Goal: Task Accomplishment & Management: Use online tool/utility

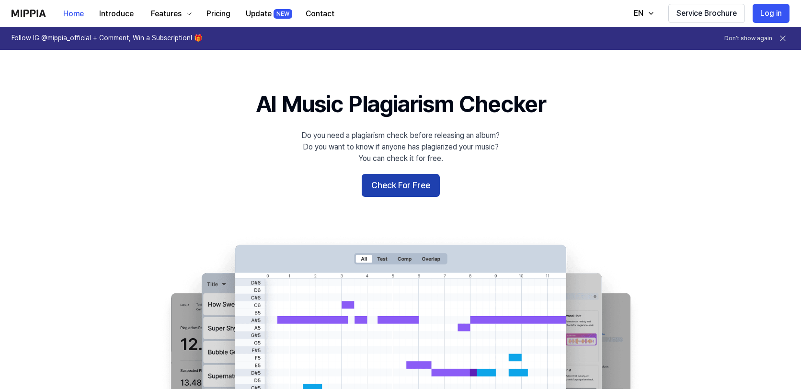
click at [410, 197] on button "Check For Free" at bounding box center [401, 185] width 78 height 23
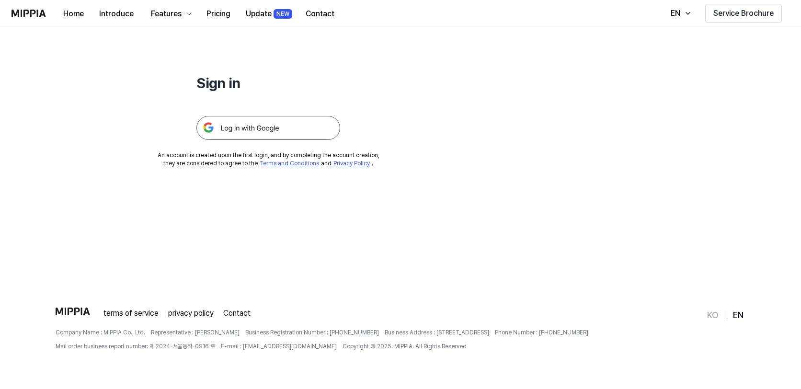
scroll to position [115, 0]
click at [340, 140] on img at bounding box center [268, 128] width 144 height 24
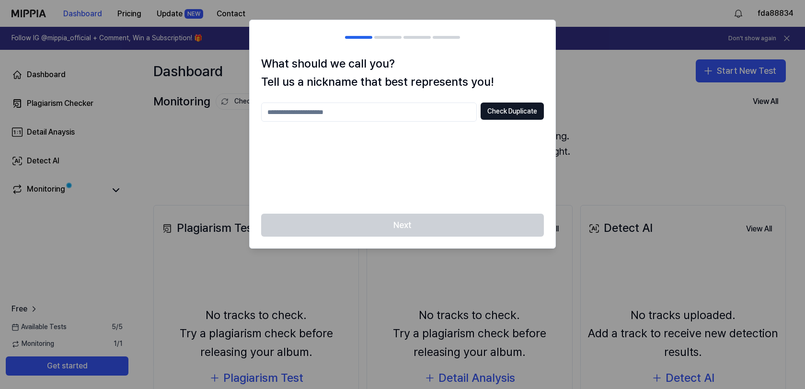
click at [525, 83] on h1 "What should we call you? Tell us a nickname that best represents you!" at bounding box center [402, 73] width 283 height 37
click at [374, 122] on input "text" at bounding box center [369, 112] width 216 height 19
type input "****"
click at [480, 120] on button "Check Duplicate" at bounding box center [511, 111] width 63 height 17
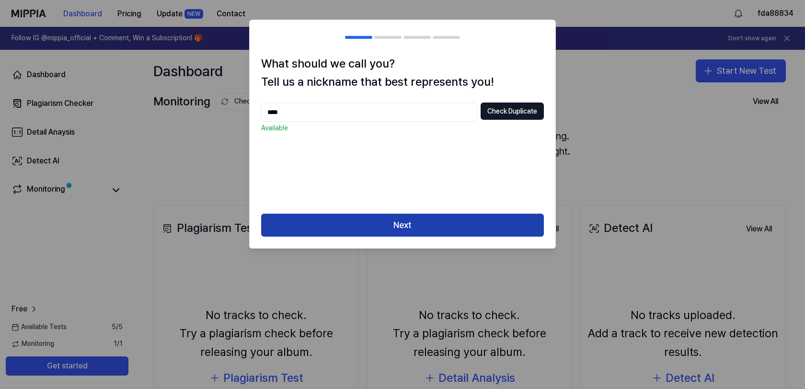
click at [396, 237] on button "Next" at bounding box center [402, 225] width 283 height 23
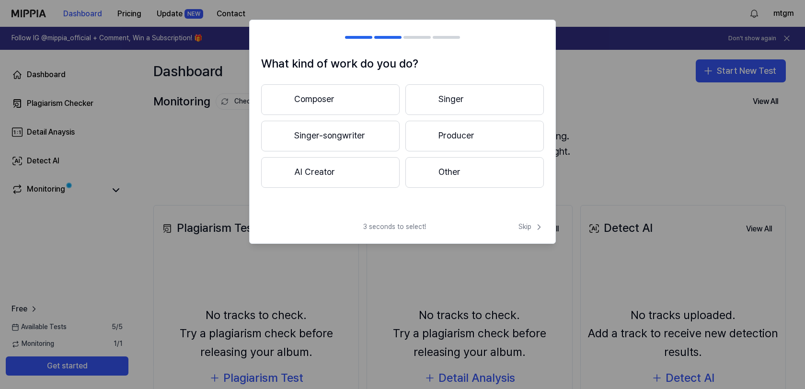
click at [337, 188] on button "AI Creator" at bounding box center [330, 172] width 138 height 31
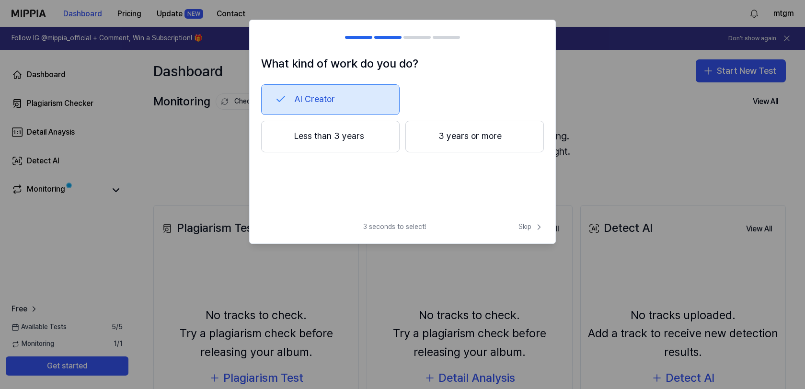
click at [337, 152] on button "Less than 3 years" at bounding box center [330, 137] width 138 height 32
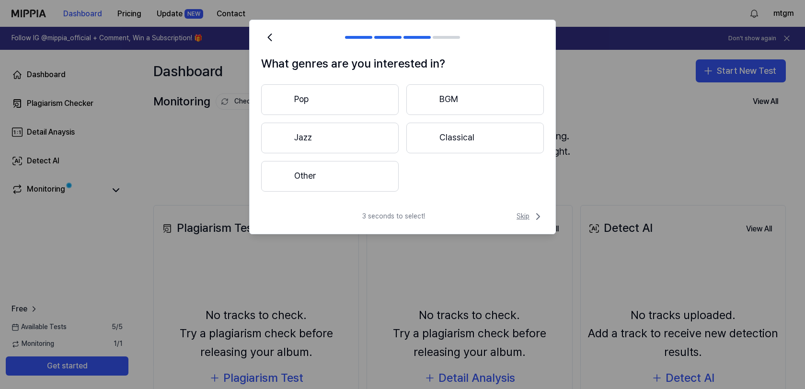
click at [516, 222] on span "Skip" at bounding box center [529, 216] width 27 height 11
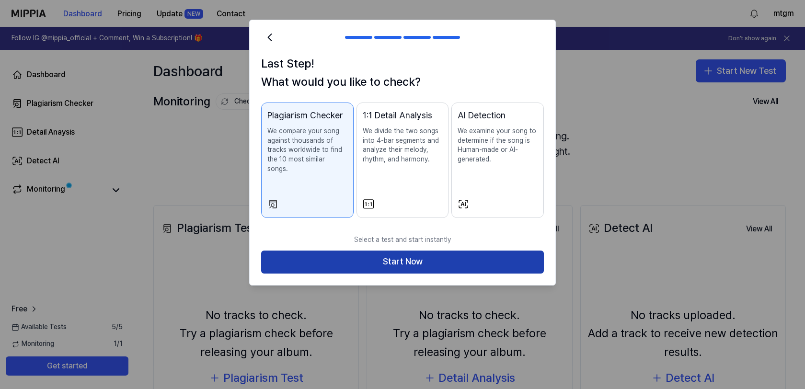
click at [425, 274] on button "Start Now" at bounding box center [402, 262] width 283 height 23
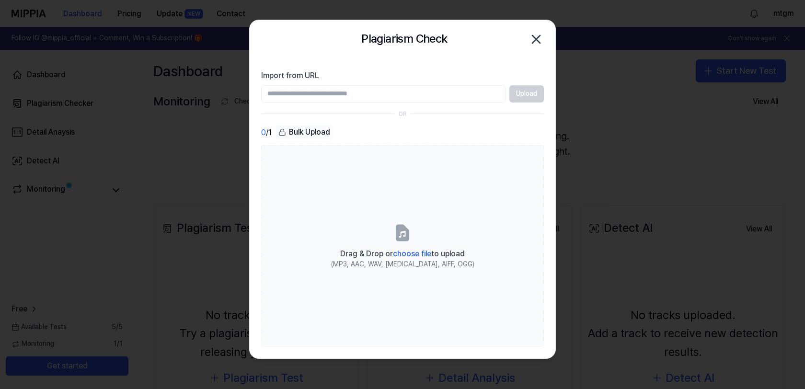
click at [441, 103] on input "Import from URL" at bounding box center [383, 93] width 244 height 17
paste input "**********"
type input "**********"
click at [519, 103] on button "Upload" at bounding box center [526, 93] width 34 height 17
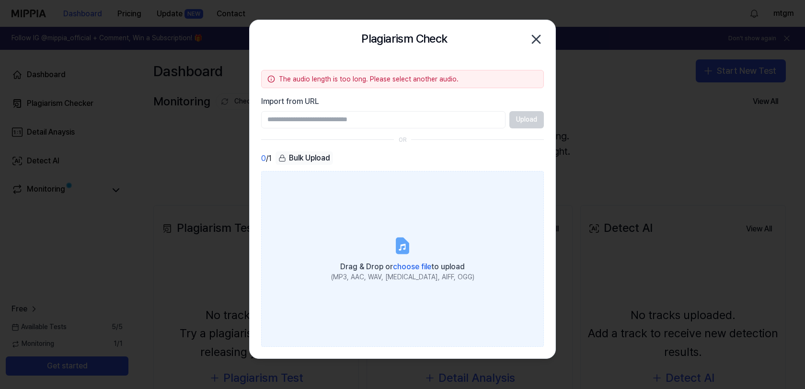
click at [416, 257] on label "Drag & Drop or choose file to upload (MP3, AAC, WAV, [MEDICAL_DATA], AIFF, OGG)" at bounding box center [402, 258] width 283 height 175
click at [0, 0] on input "Drag & Drop or choose file to upload (MP3, AAC, WAV, [MEDICAL_DATA], AIFF, OGG)" at bounding box center [0, 0] width 0 height 0
click at [405, 253] on icon at bounding box center [402, 245] width 11 height 15
click at [0, 0] on input "Drag & Drop or choose file to upload (MP3, AAC, WAV, [MEDICAL_DATA], AIFF, OGG)" at bounding box center [0, 0] width 0 height 0
